Goal: Transaction & Acquisition: Purchase product/service

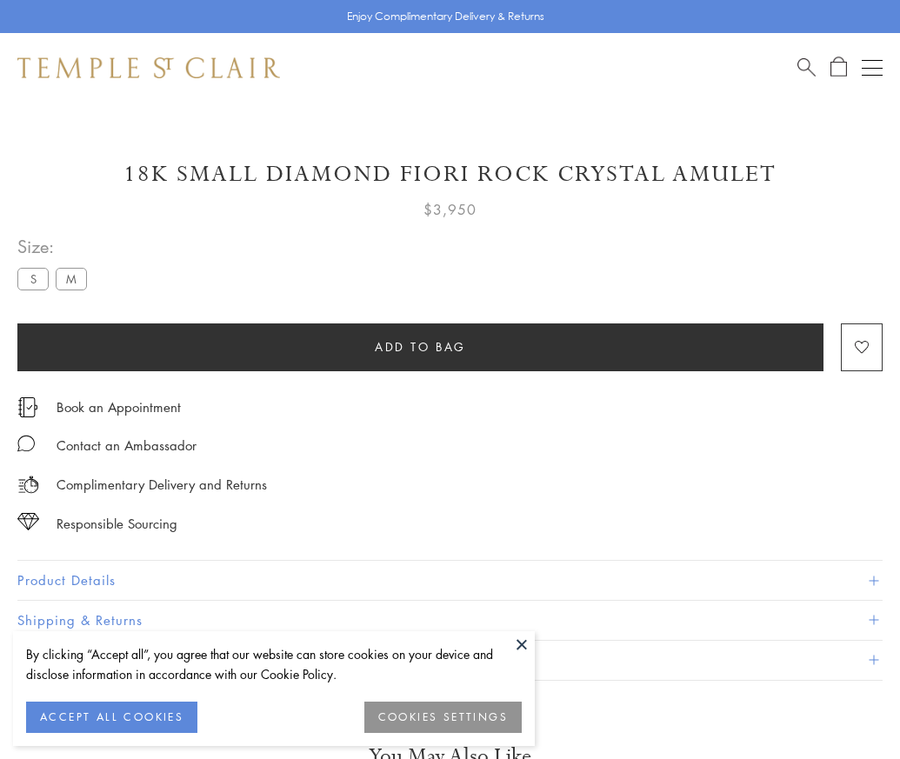
click at [420, 346] on span "Add to bag" at bounding box center [420, 346] width 91 height 19
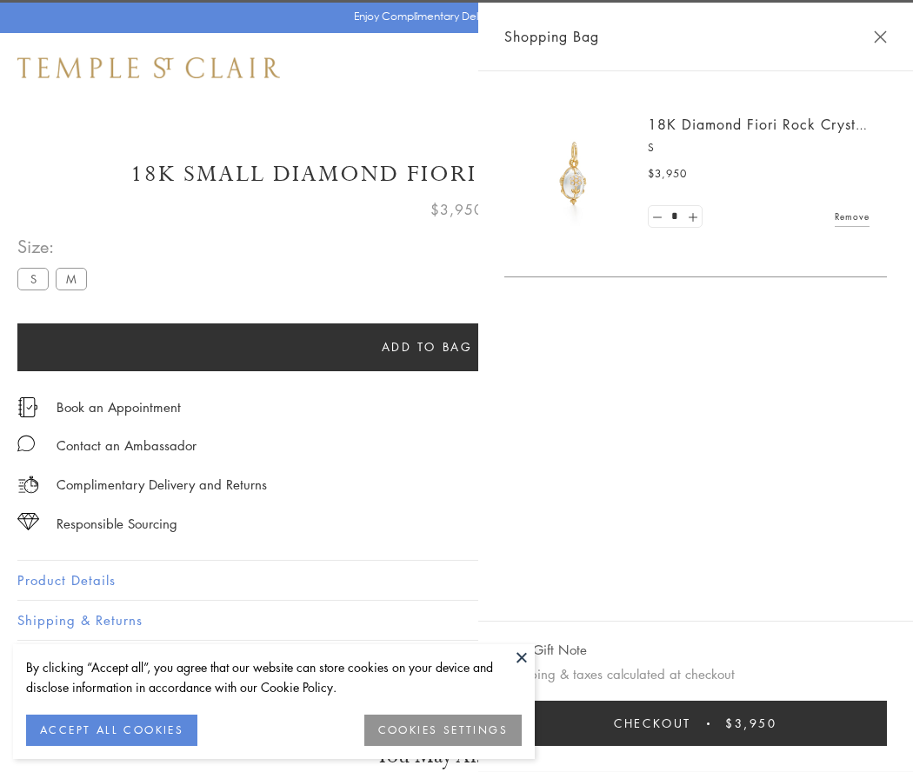
click at [819, 723] on button "Checkout $3,950" at bounding box center [695, 723] width 382 height 45
